Goal: Transaction & Acquisition: Purchase product/service

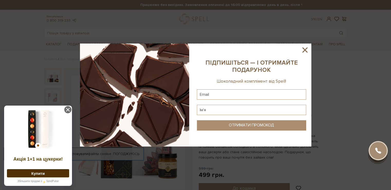
click at [304, 51] on icon at bounding box center [305, 49] width 5 height 5
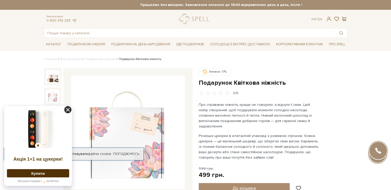
click at [68, 111] on icon at bounding box center [67, 109] width 7 height 7
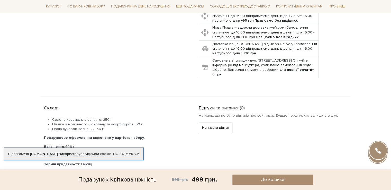
scroll to position [232, 0]
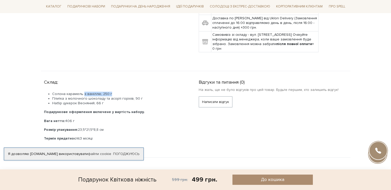
drag, startPoint x: 83, startPoint y: 87, endPoint x: 116, endPoint y: 85, distance: 32.7
click at [116, 92] on li "Солона карамель з ваніллю, 250 г" at bounding box center [119, 94] width 134 height 5
drag, startPoint x: 73, startPoint y: 92, endPoint x: 141, endPoint y: 94, distance: 67.2
click at [141, 96] on li "Плитка з молочного шоколаду та асорті горіхів, 90 г" at bounding box center [119, 98] width 134 height 5
drag, startPoint x: 63, startPoint y: 97, endPoint x: 111, endPoint y: 98, distance: 48.1
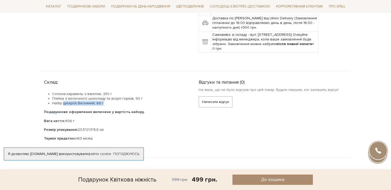
click at [111, 101] on li "Набір цукерок Весняний, 66 г" at bounding box center [119, 103] width 134 height 5
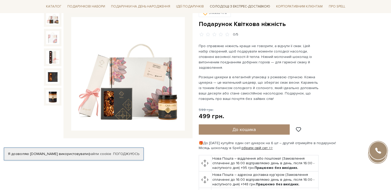
scroll to position [0, 0]
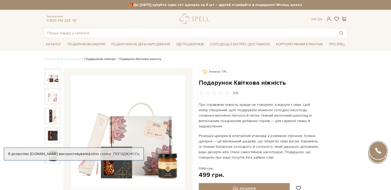
click at [101, 59] on link "Подарункові набори" at bounding box center [100, 59] width 31 height 4
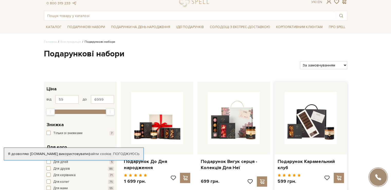
scroll to position [51, 0]
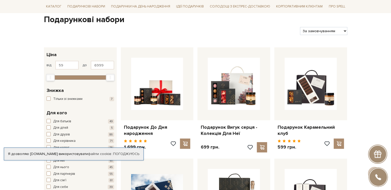
click at [344, 30] on select "За замовчуванням За Ціною (зростання) За Ціною (зменшення) Новинки За популярні…" at bounding box center [323, 31] width 47 height 8
select select "https://spellchocolate.com/our-productions/podarunkovi-box/?sort=p.price&order=…"
click at [300, 27] on select "За замовчуванням За Ціною (зростання) За Ціною (зменшення) Новинки За популярні…" at bounding box center [323, 31] width 47 height 8
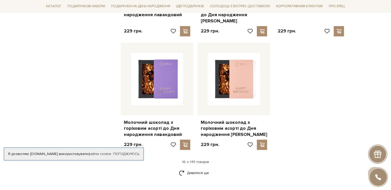
scroll to position [669, 0]
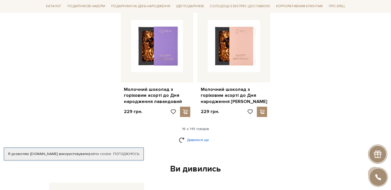
click at [197, 135] on link "Дивитися ще" at bounding box center [195, 139] width 33 height 9
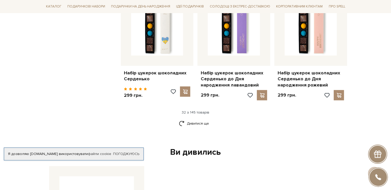
scroll to position [1312, 0]
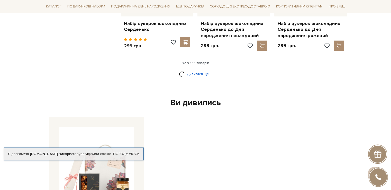
click at [205, 69] on link "Дивитися ще" at bounding box center [195, 73] width 33 height 9
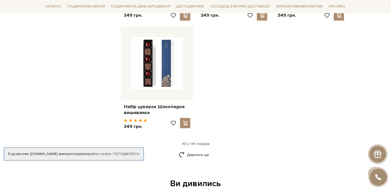
scroll to position [1930, 0]
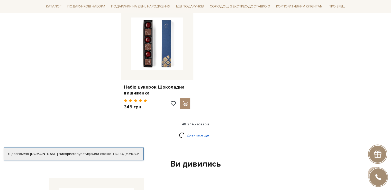
click at [195, 131] on link "Дивитися ще" at bounding box center [195, 135] width 33 height 9
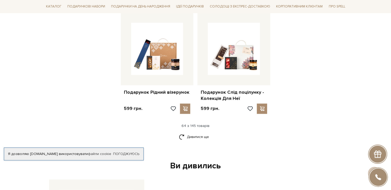
scroll to position [2471, 0]
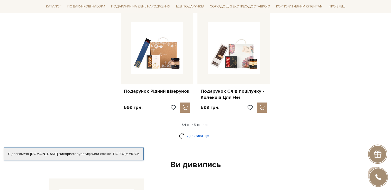
click at [198, 131] on link "Дивитися ще" at bounding box center [195, 135] width 33 height 9
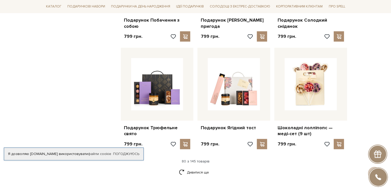
scroll to position [2985, 0]
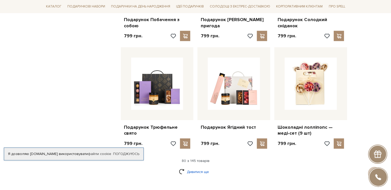
click at [183, 167] on link "Дивитися ще" at bounding box center [195, 171] width 33 height 9
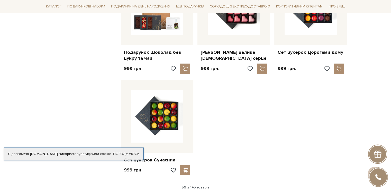
scroll to position [3629, 0]
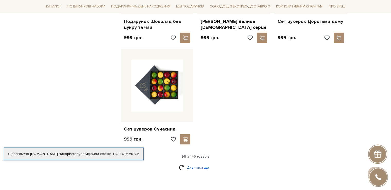
click at [197, 163] on link "Дивитися ще" at bounding box center [195, 167] width 33 height 9
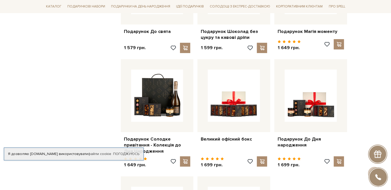
scroll to position [4118, 0]
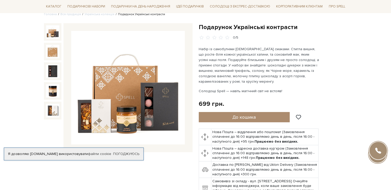
scroll to position [103, 0]
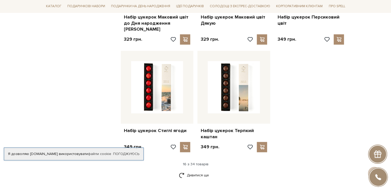
scroll to position [618, 0]
